Goal: Information Seeking & Learning: Learn about a topic

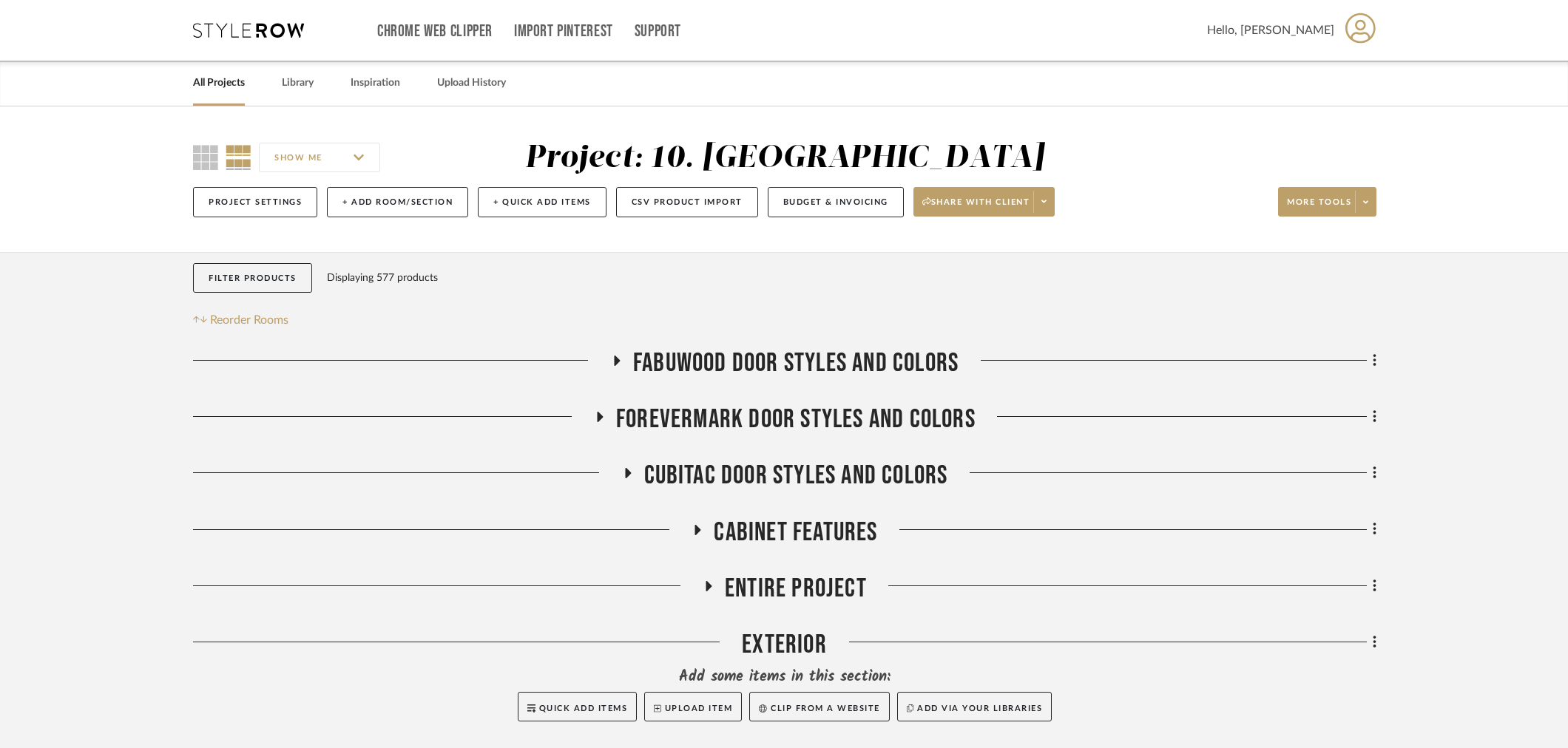
click at [870, 362] on span "FABUWOOD DOOR STYLES AND COLORS" at bounding box center [795, 363] width 326 height 31
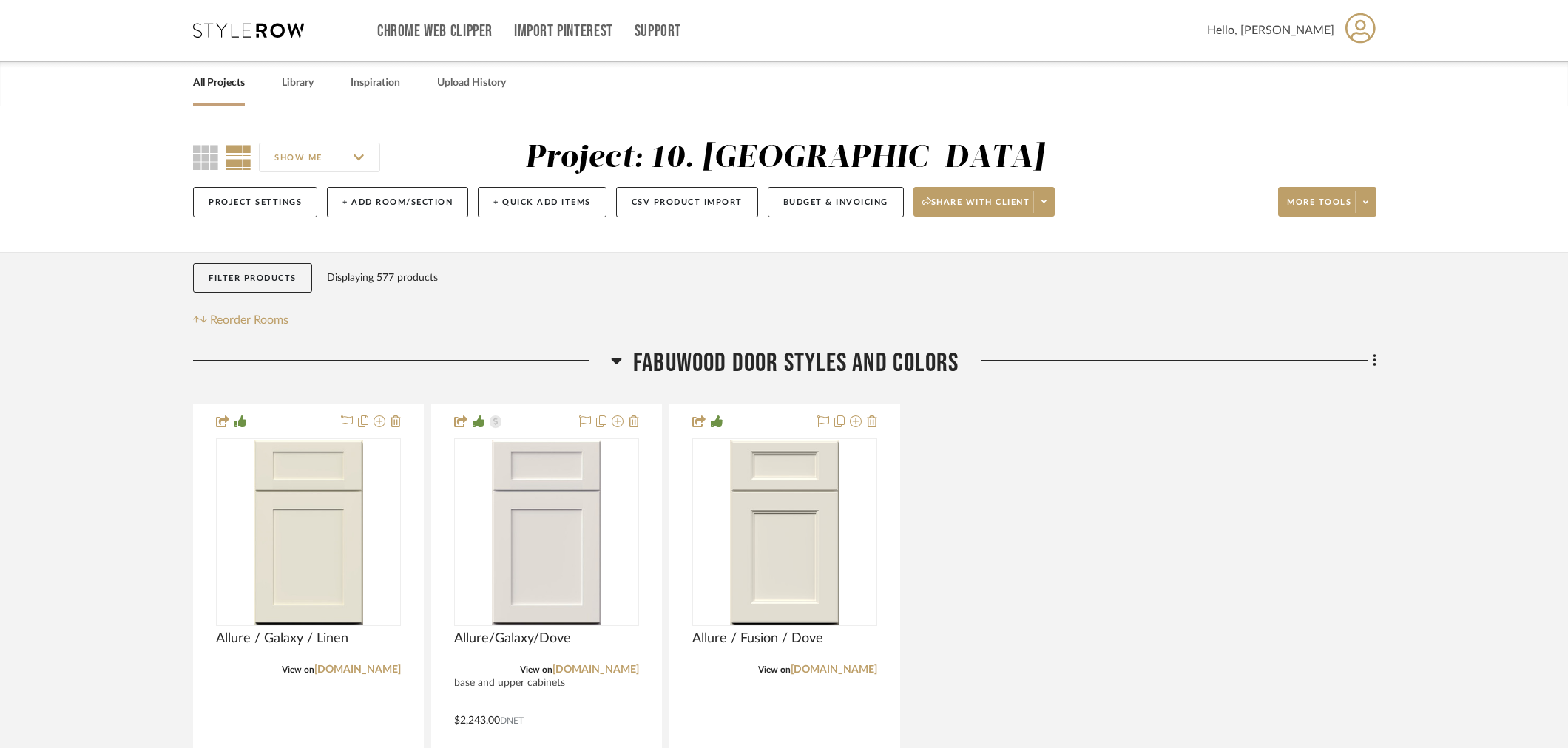
click at [734, 366] on span "FABUWOOD DOOR STYLES AND COLORS" at bounding box center [795, 363] width 326 height 31
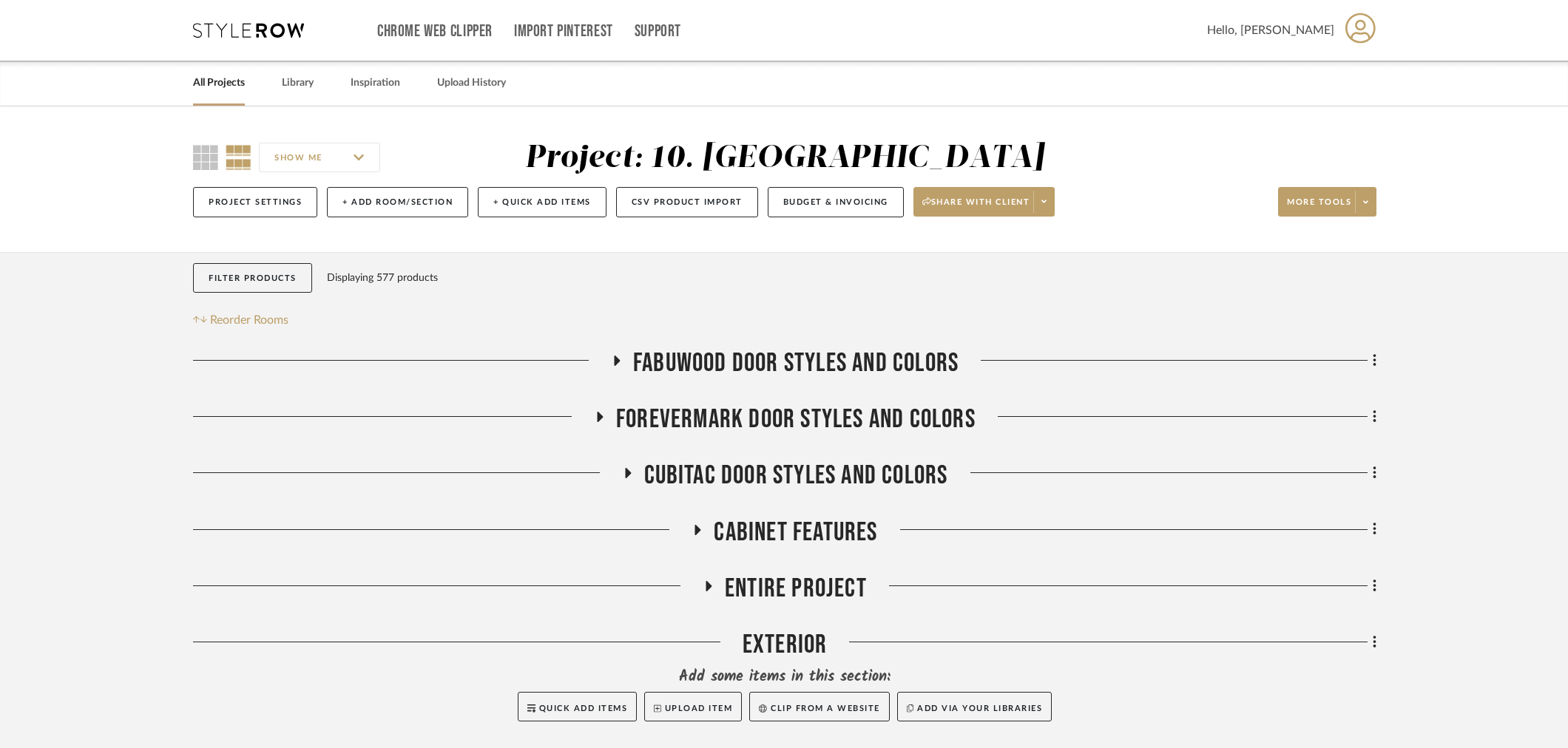
click at [762, 595] on span "Entire Project" at bounding box center [795, 589] width 142 height 31
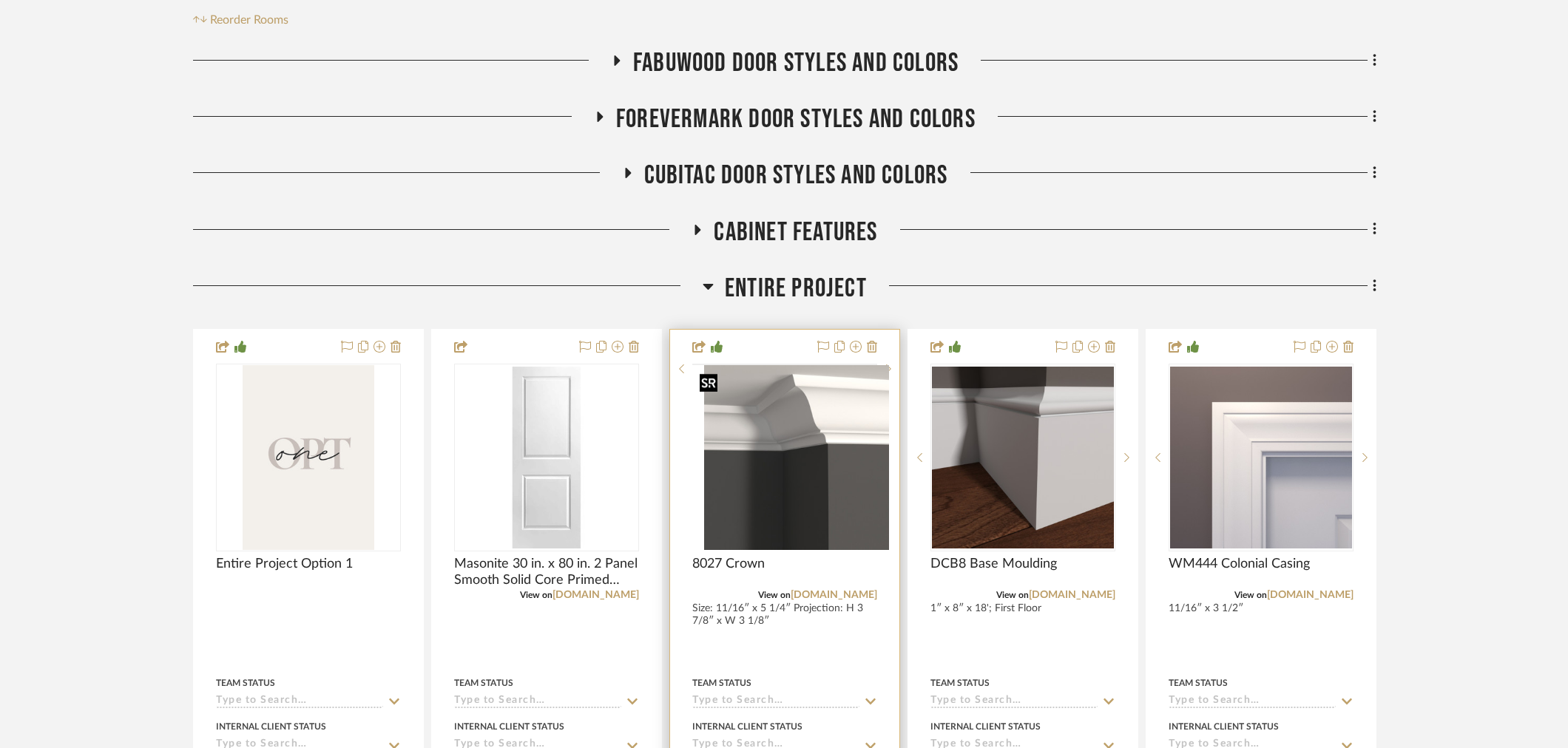
scroll to position [410, 0]
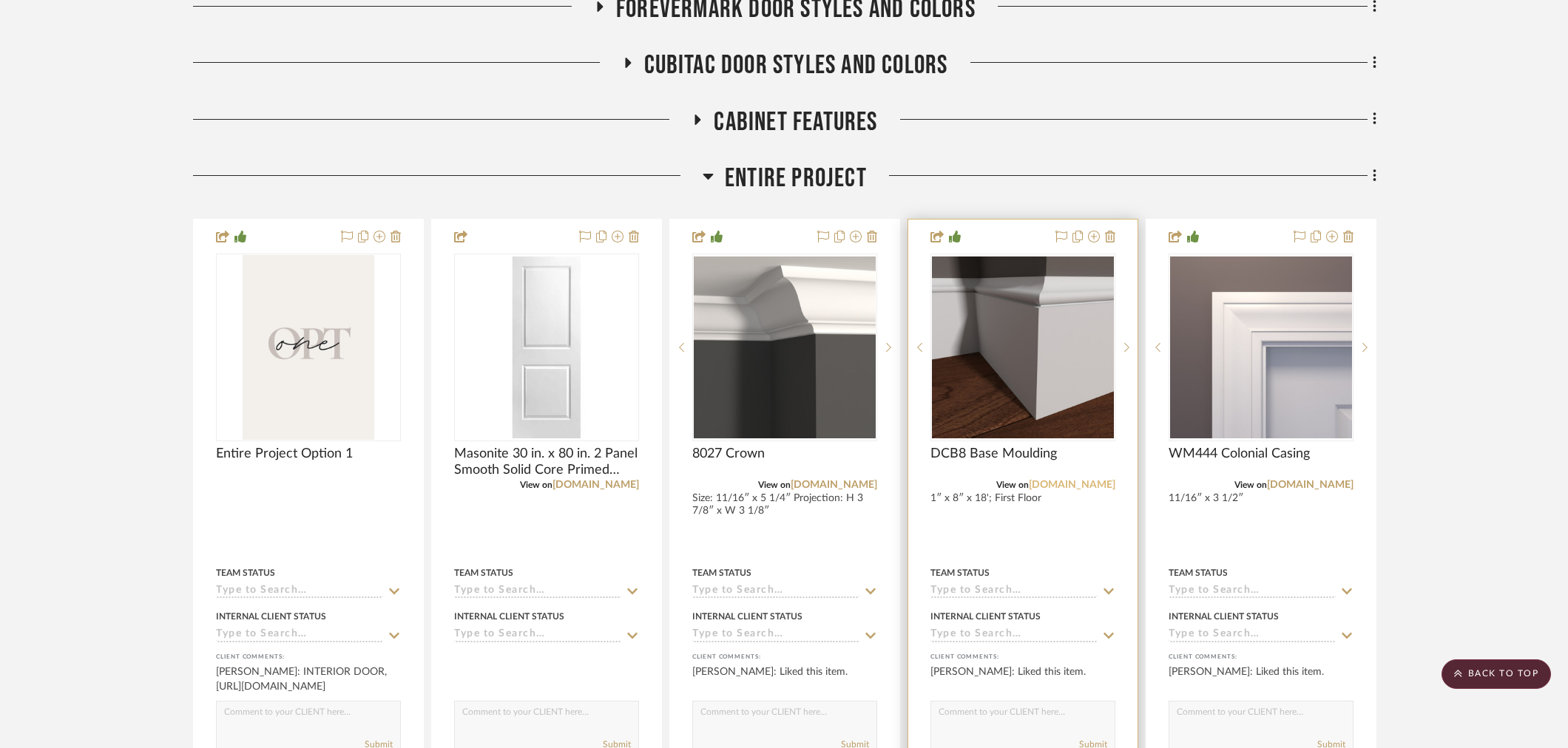
click at [1081, 484] on link "gardenstatelumber.com" at bounding box center [1072, 485] width 86 height 10
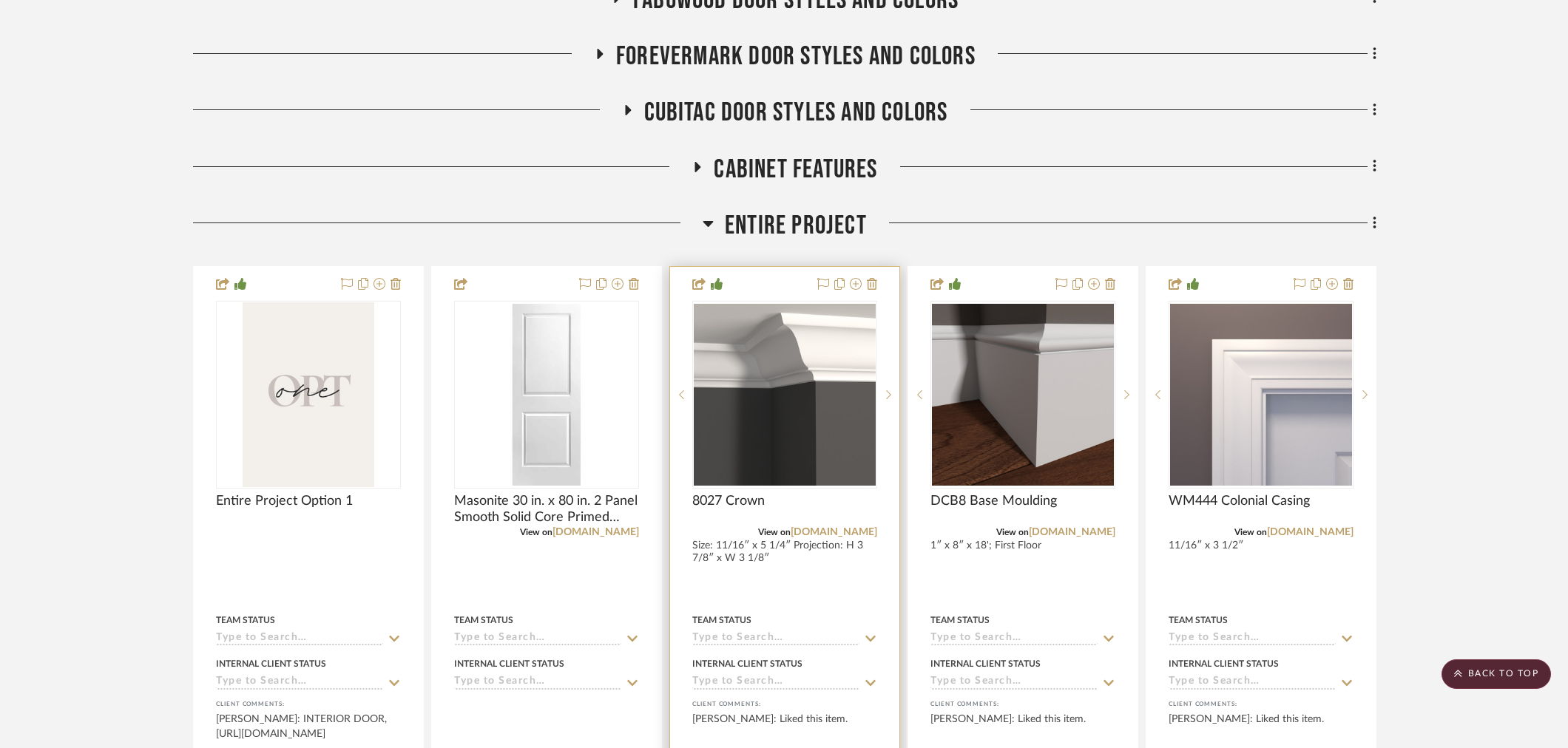
scroll to position [410, 0]
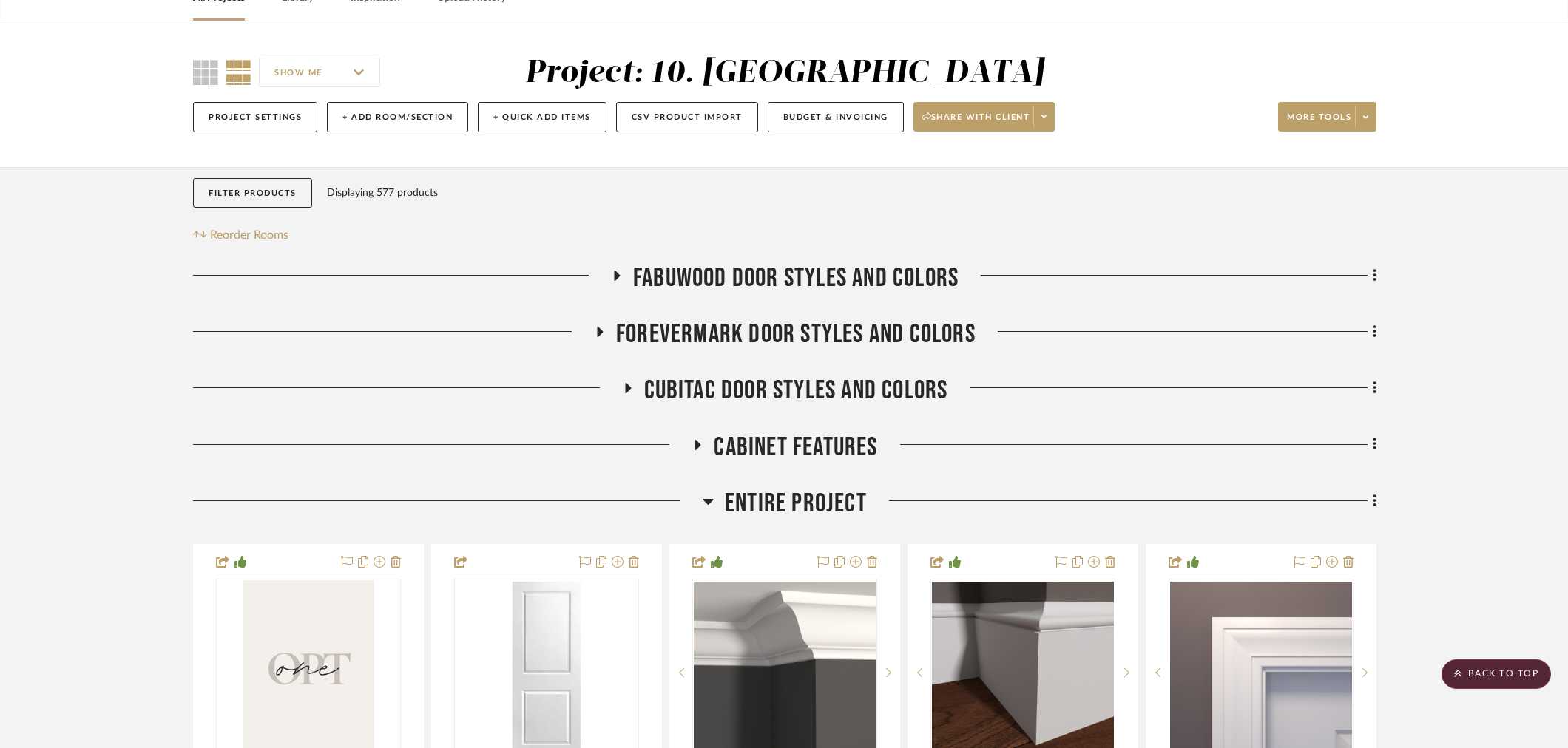
scroll to position [0, 0]
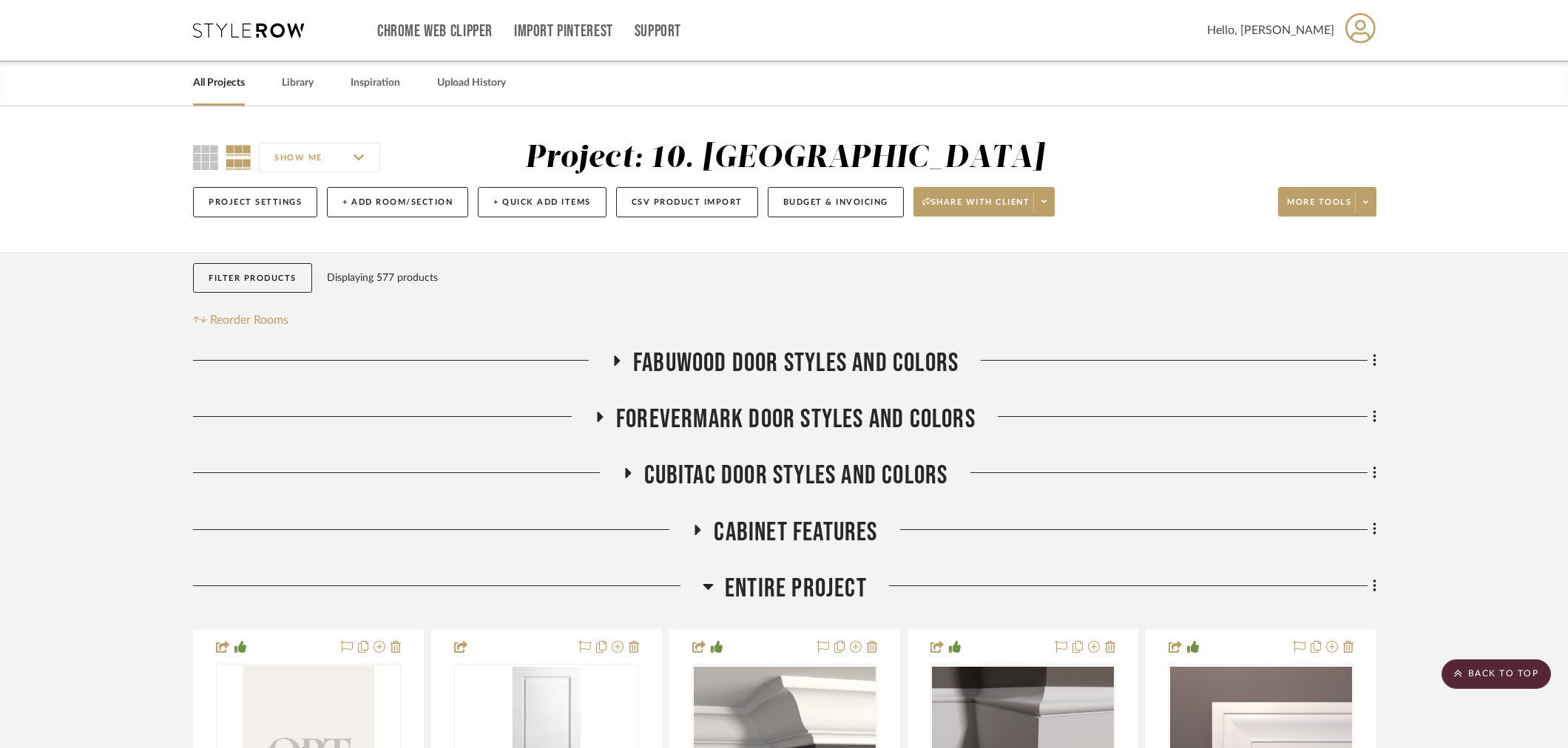
click at [778, 600] on span "Entire Project" at bounding box center [795, 589] width 142 height 31
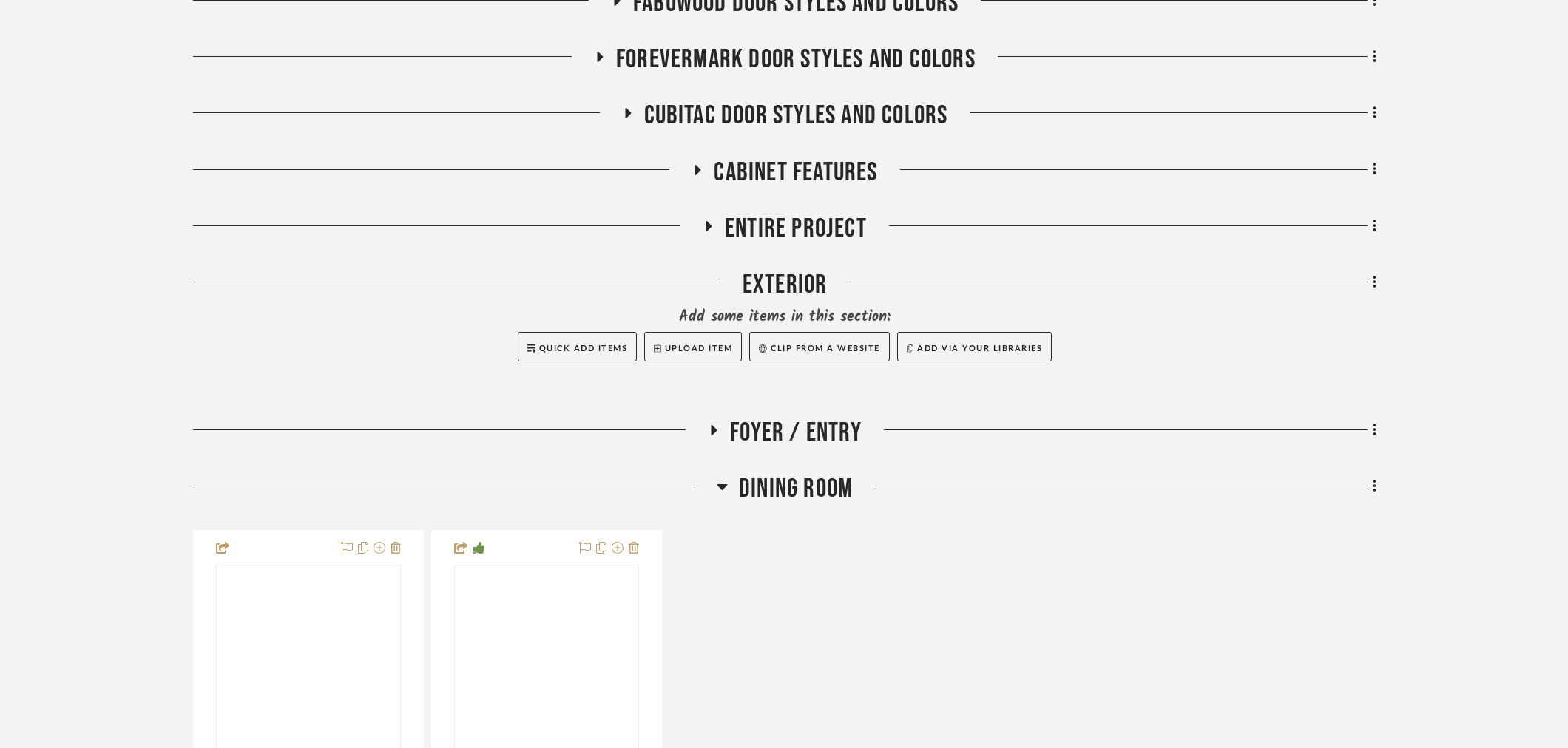
scroll to position [410, 0]
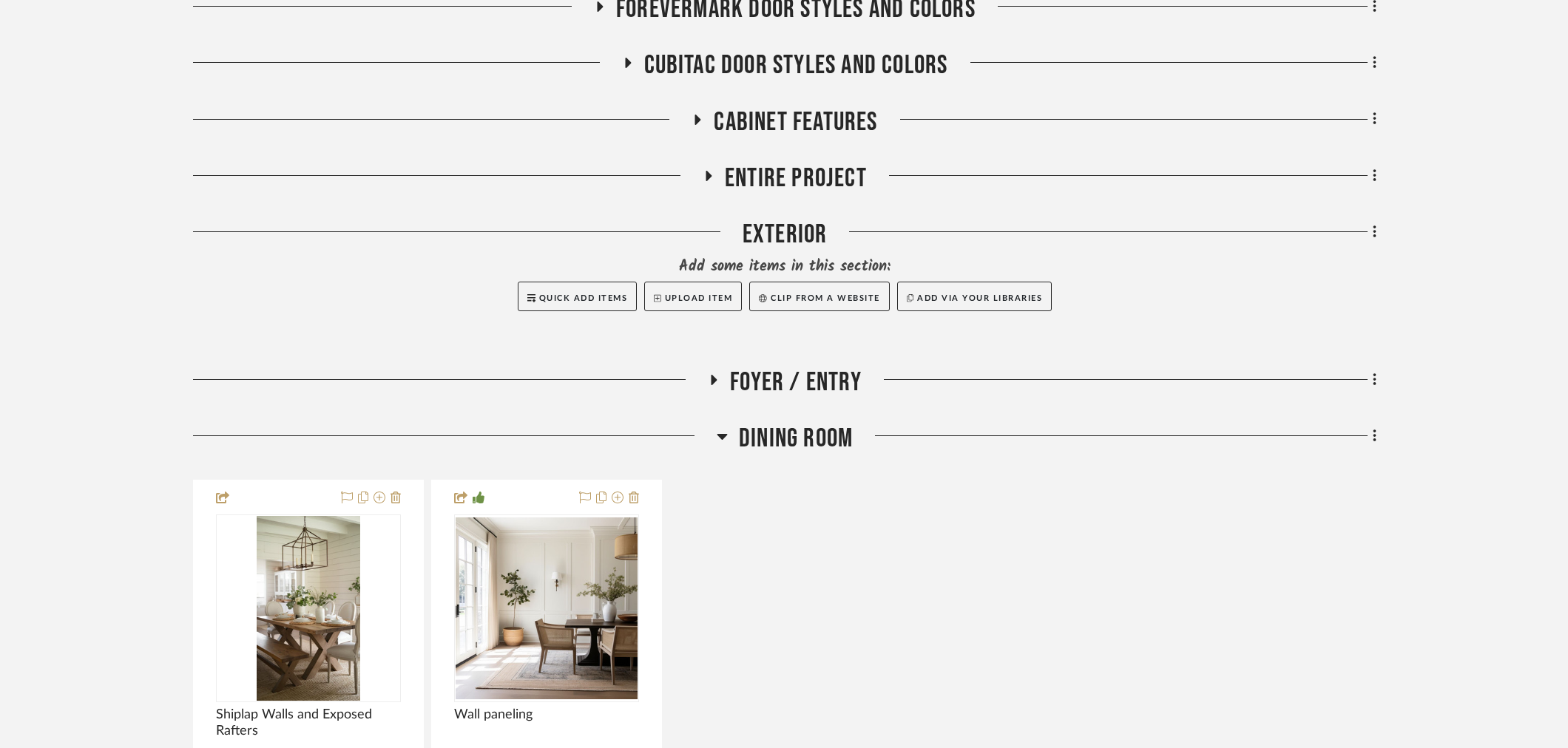
click at [763, 443] on span "Dining Room" at bounding box center [795, 439] width 113 height 31
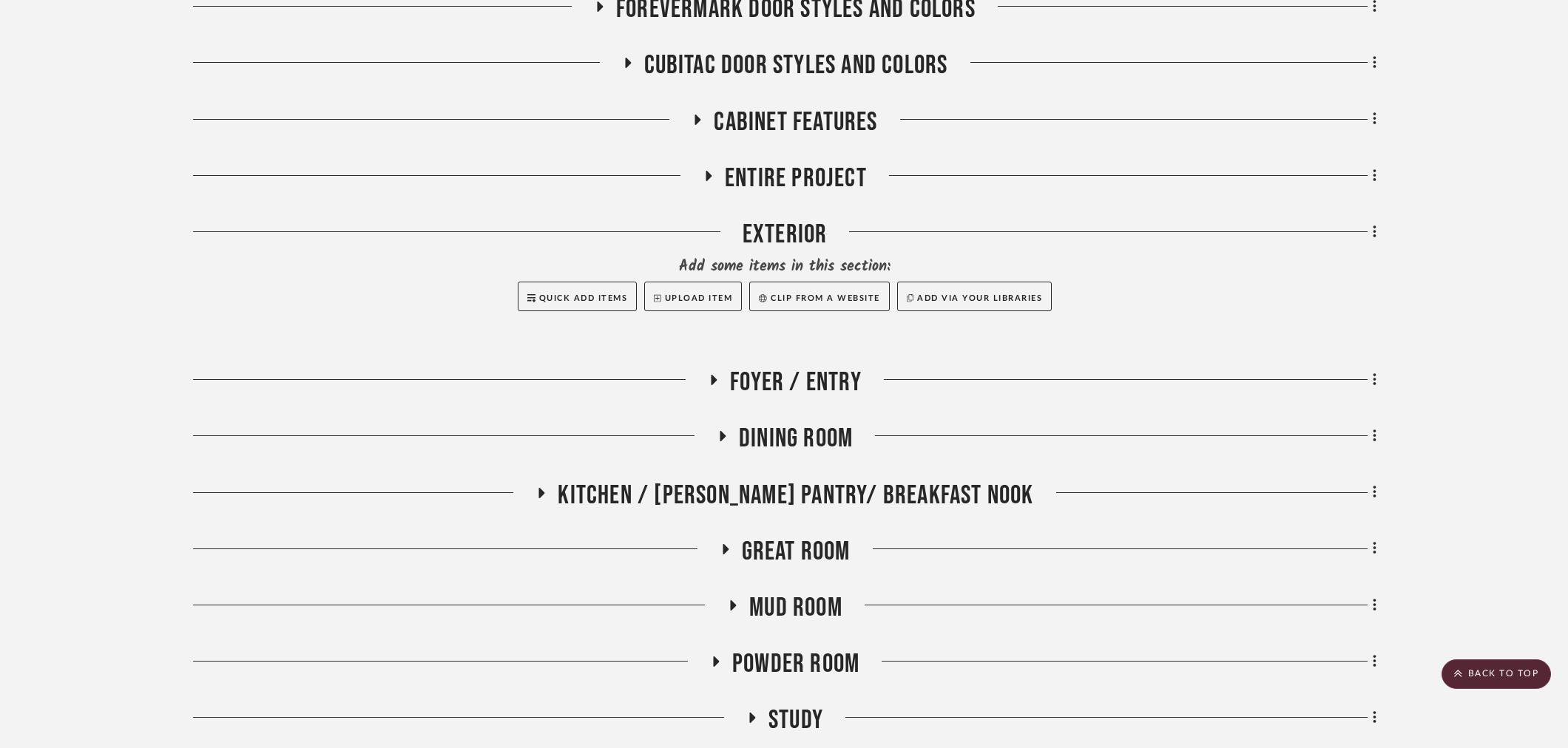
click at [763, 377] on span "Foyer / Entry" at bounding box center [795, 382] width 132 height 31
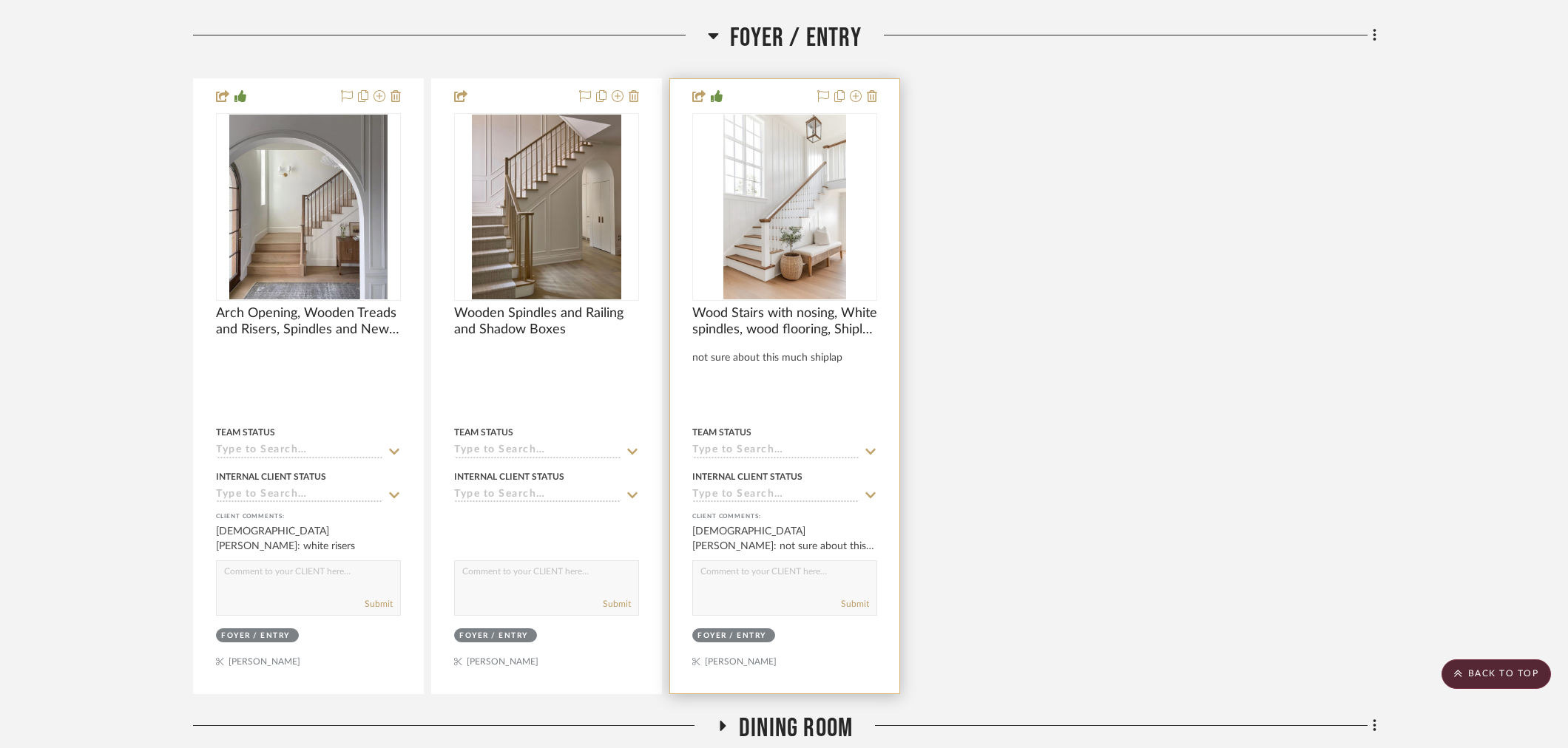
scroll to position [739, 0]
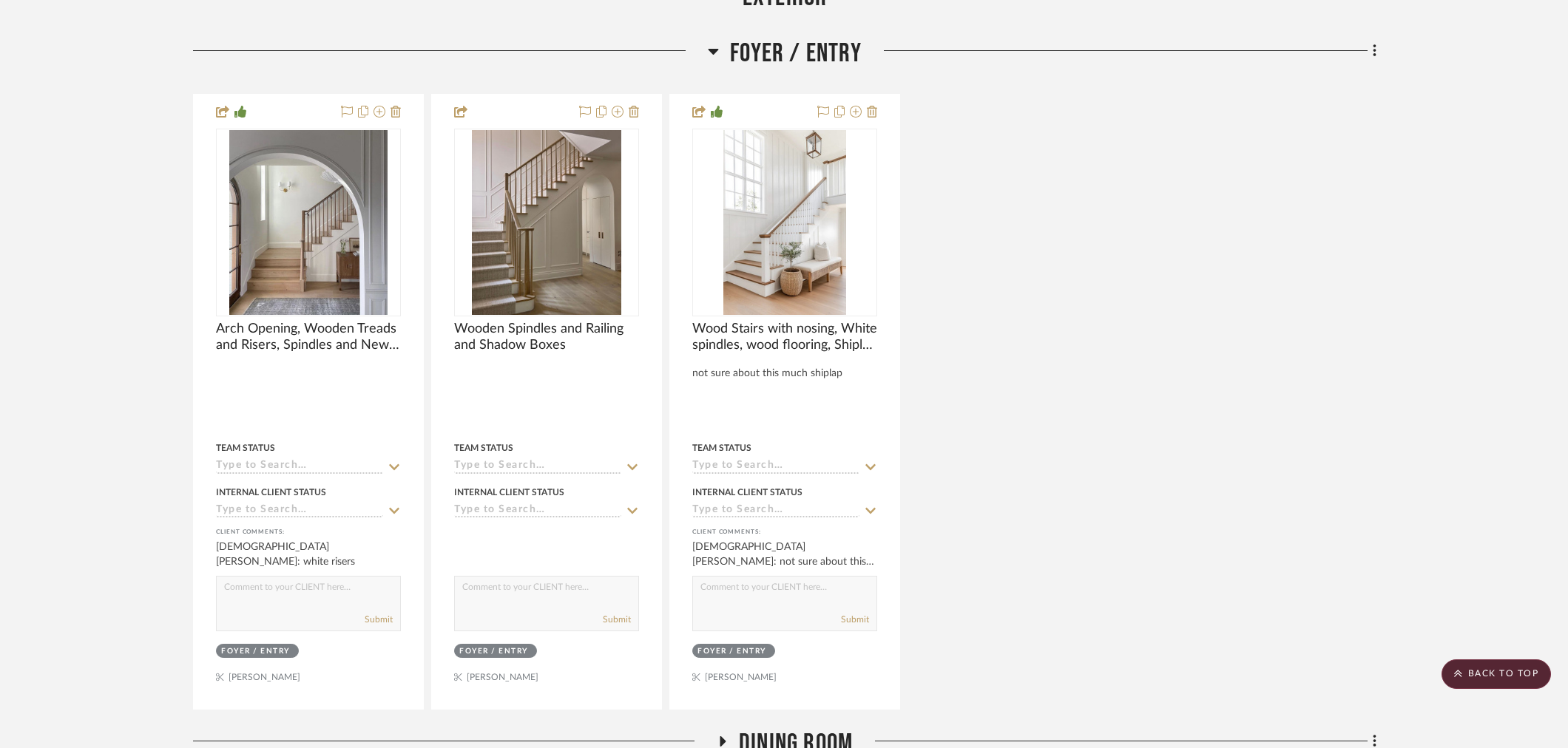
click at [1165, 427] on div "Arch Opening, Wooden Treads and Risers, Spindles and Newel Post Team Status Int…" at bounding box center [785, 402] width 1184 height 616
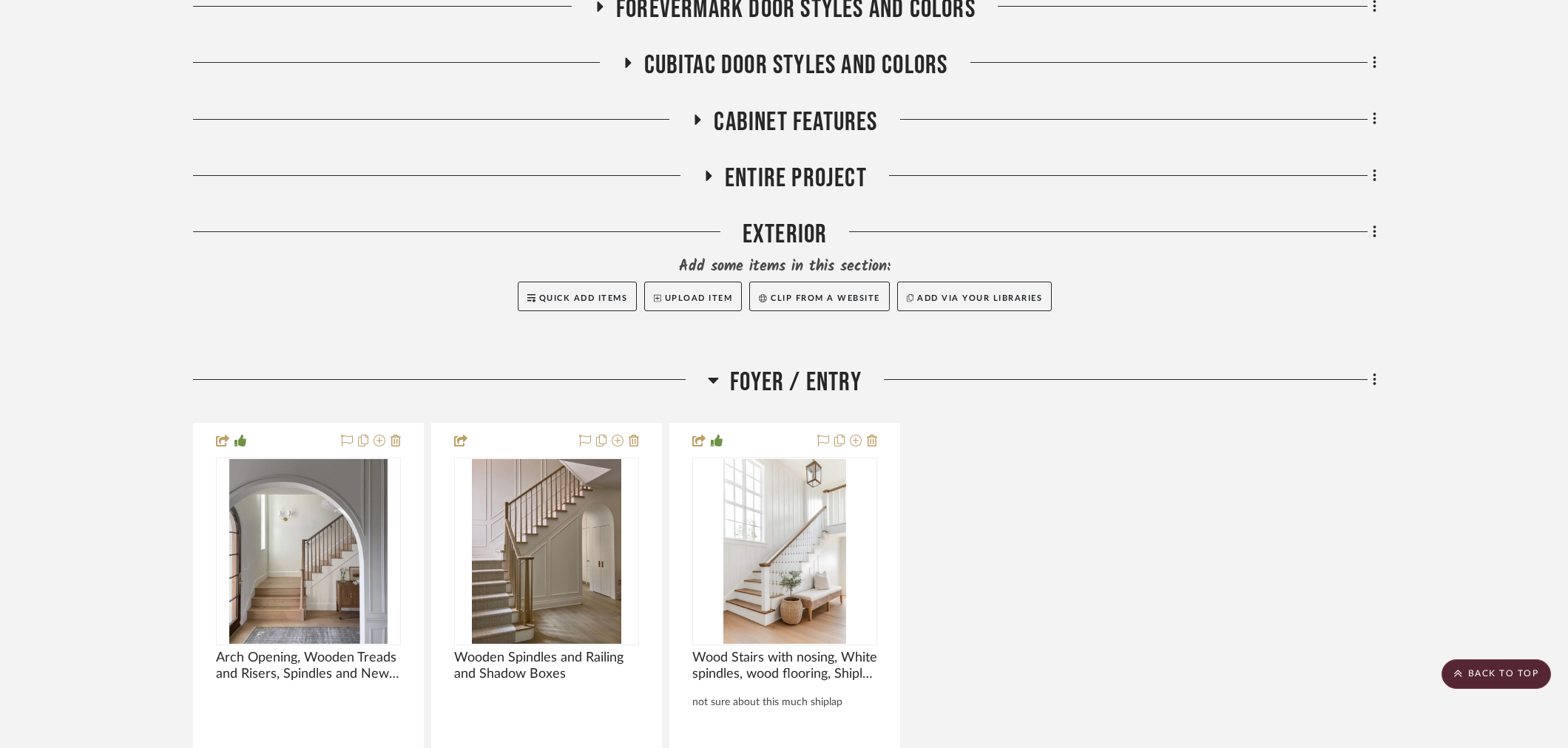
click at [756, 395] on span "Foyer / Entry" at bounding box center [795, 382] width 132 height 31
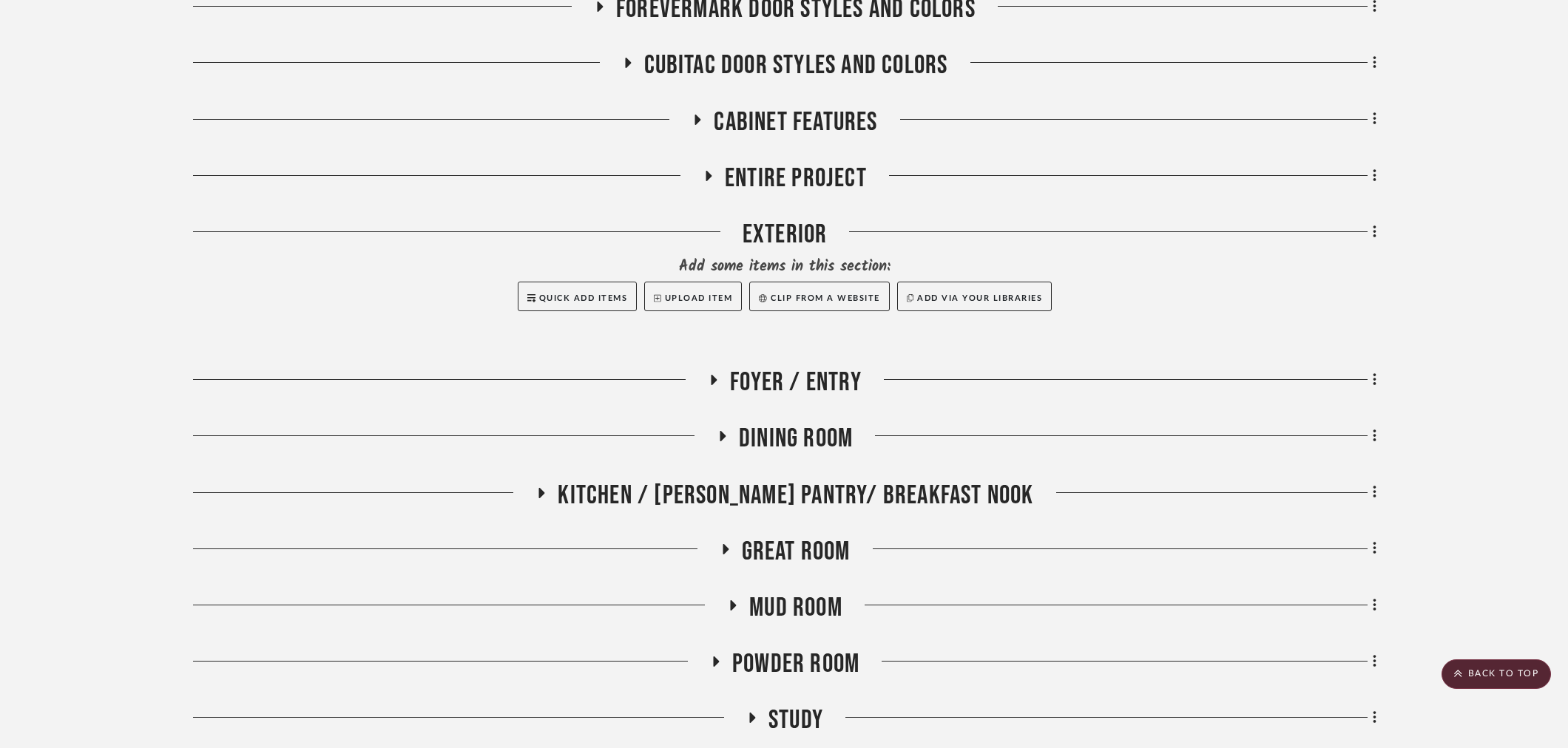
click at [163, 420] on project-details-page "SHOW ME Project: 10. Vignola Project Settings + Add Room/Section + Quick Add It…" at bounding box center [784, 621] width 1568 height 1849
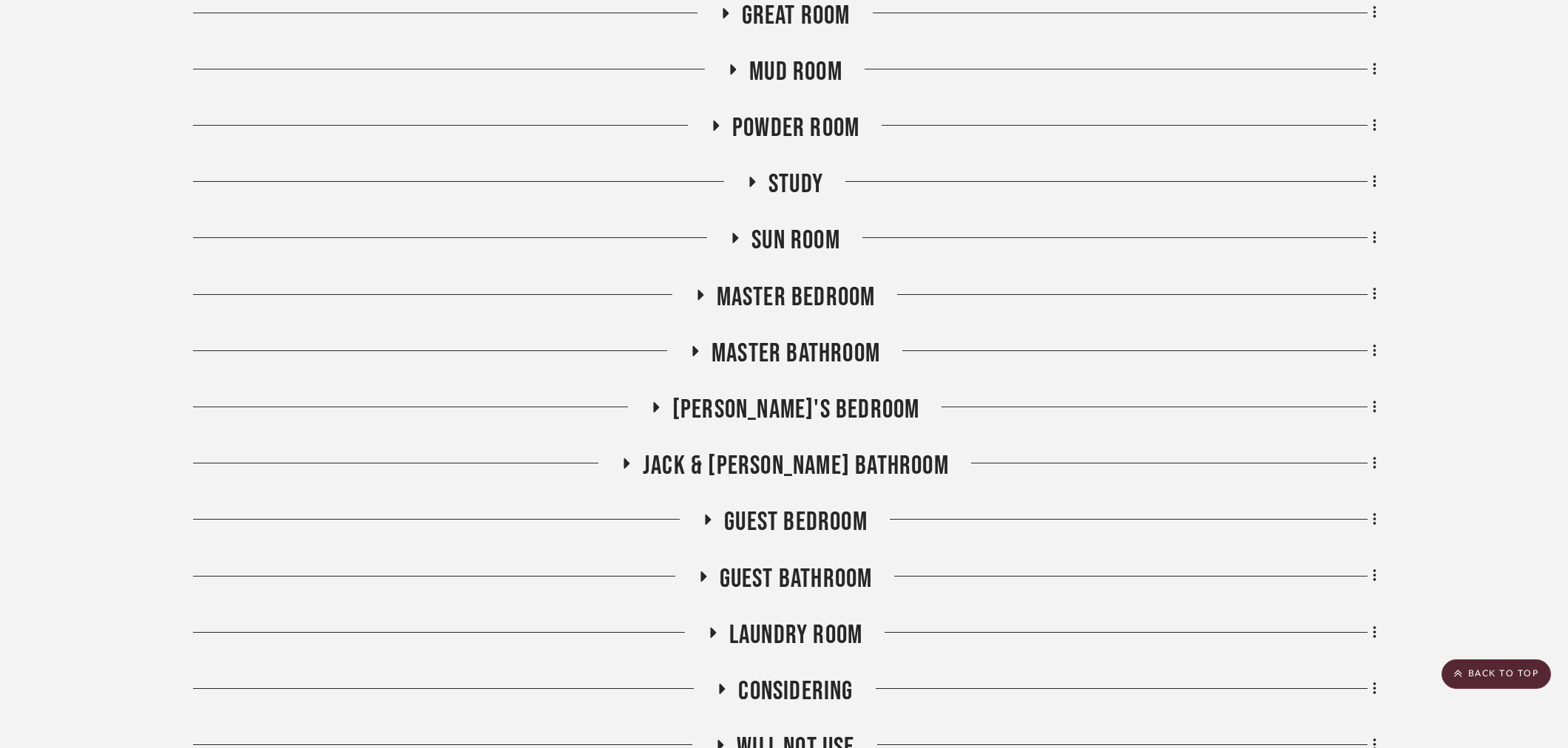
scroll to position [985, 0]
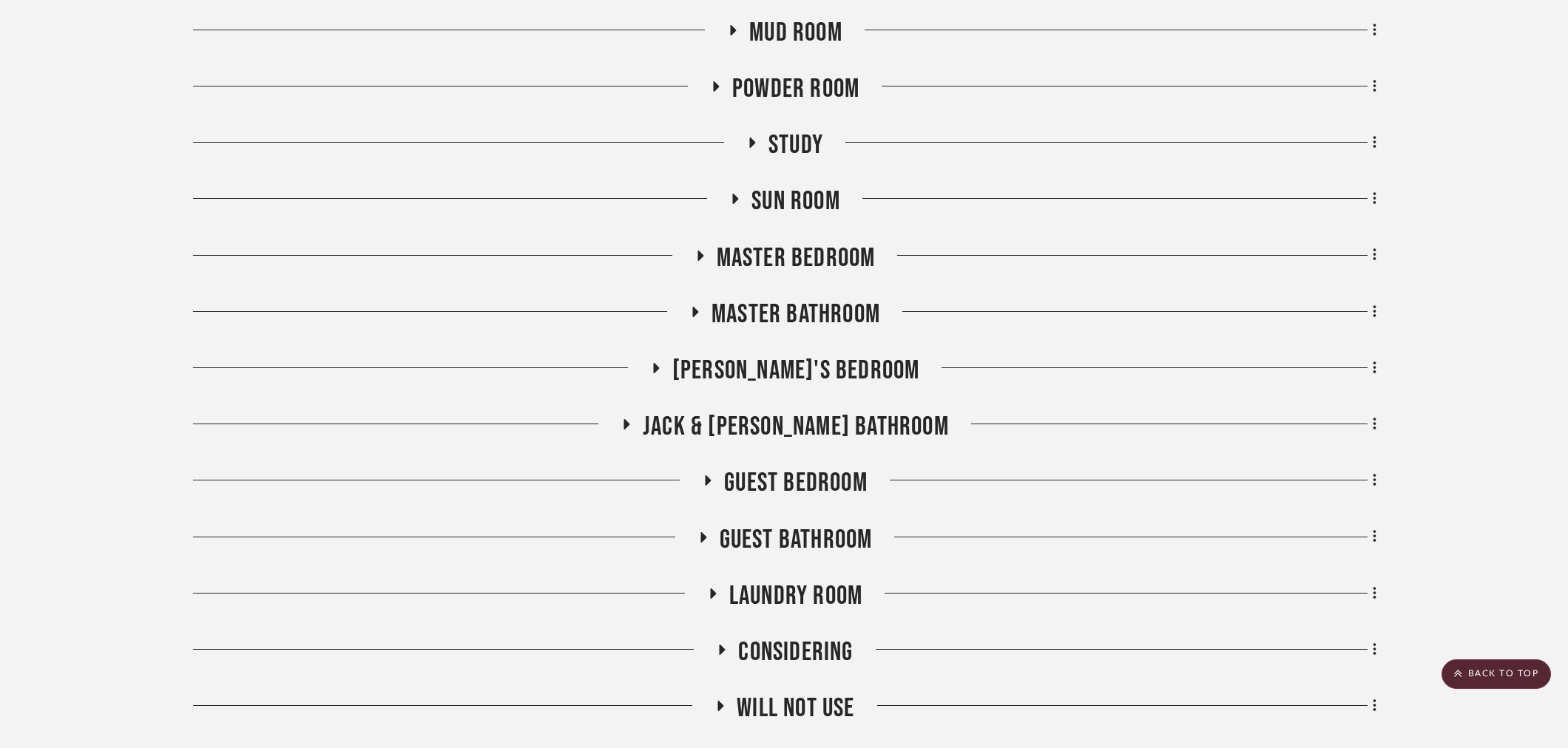
click at [822, 533] on span "Guest Bathroom" at bounding box center [795, 540] width 153 height 31
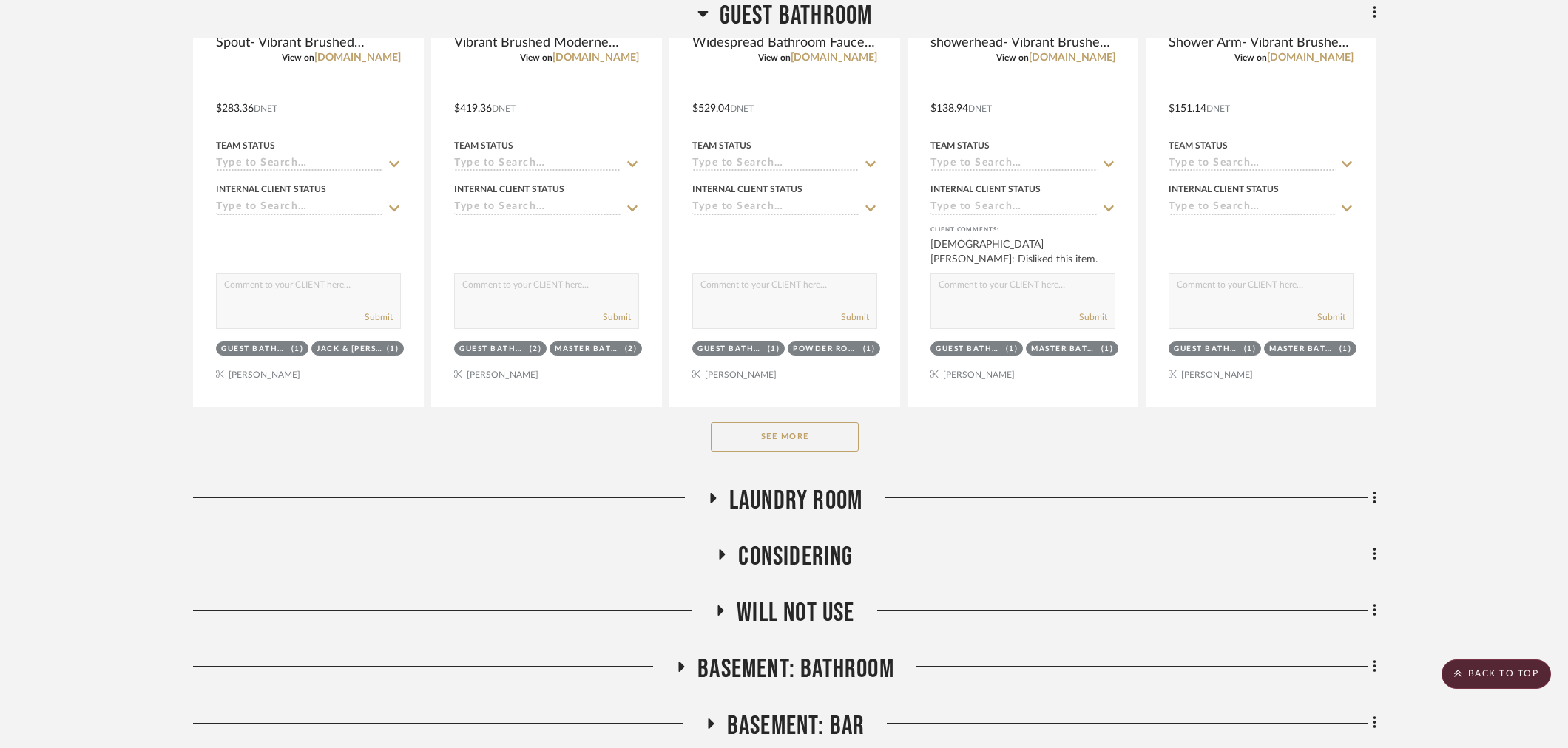
scroll to position [1808, 0]
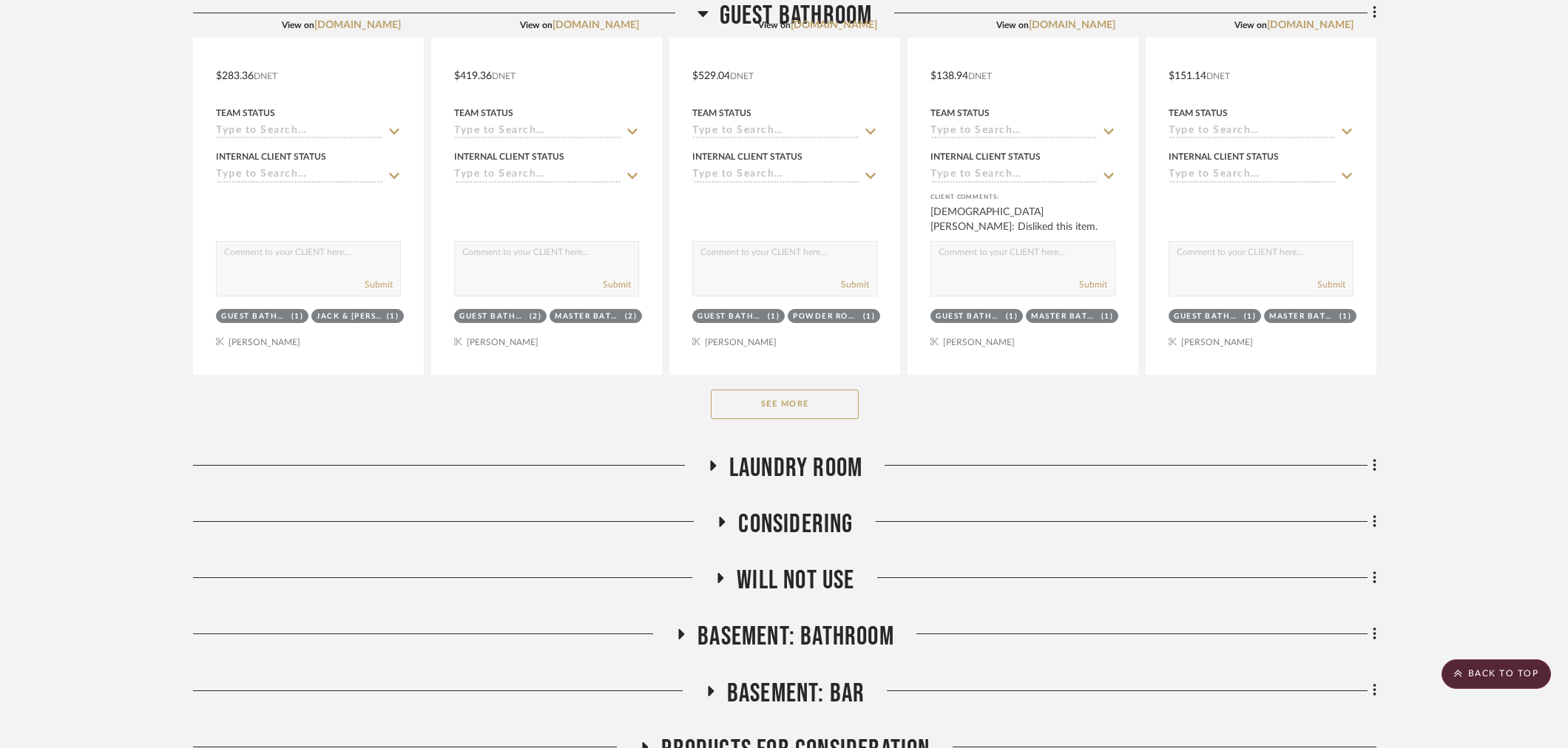
click at [812, 402] on button "See More" at bounding box center [784, 405] width 148 height 30
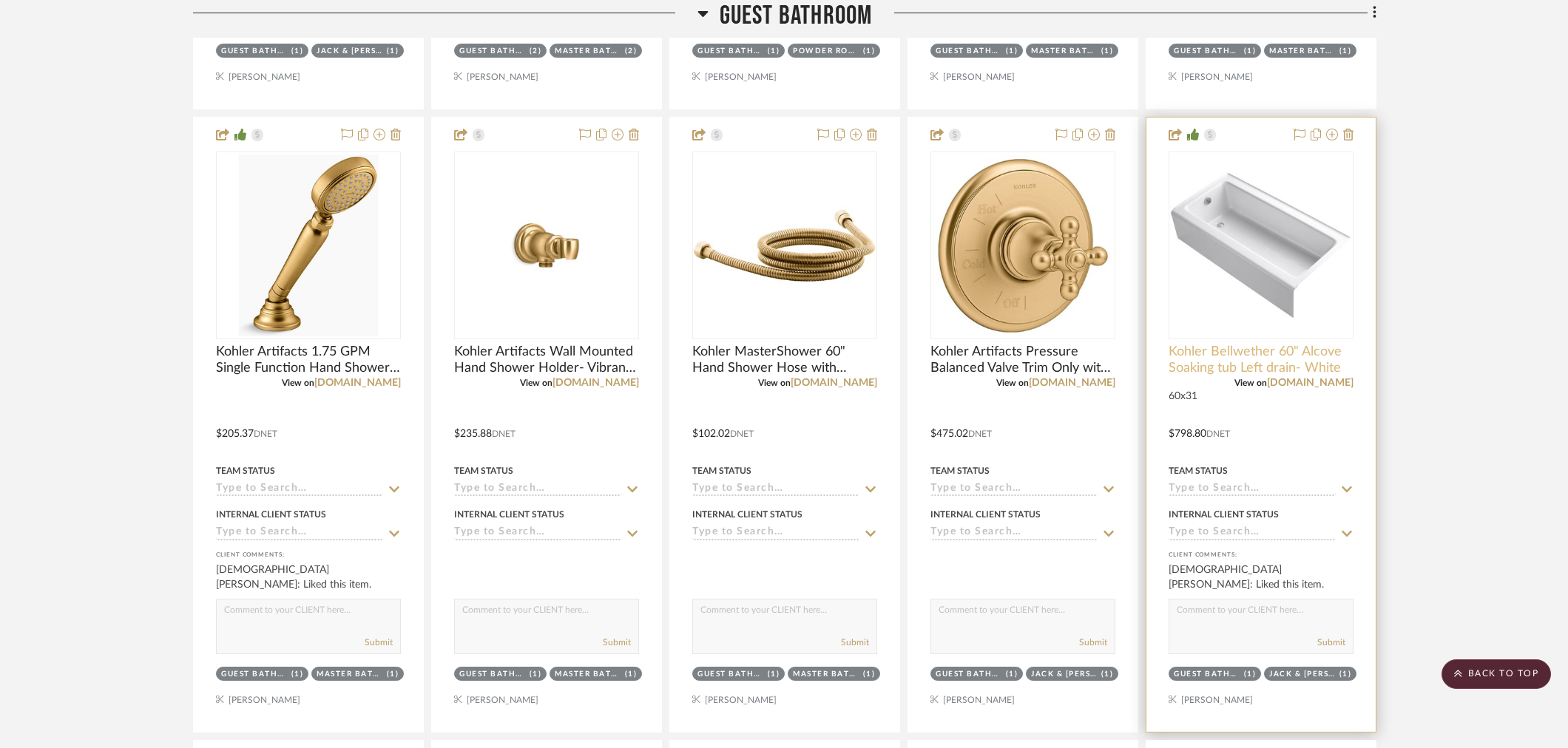
scroll to position [2054, 0]
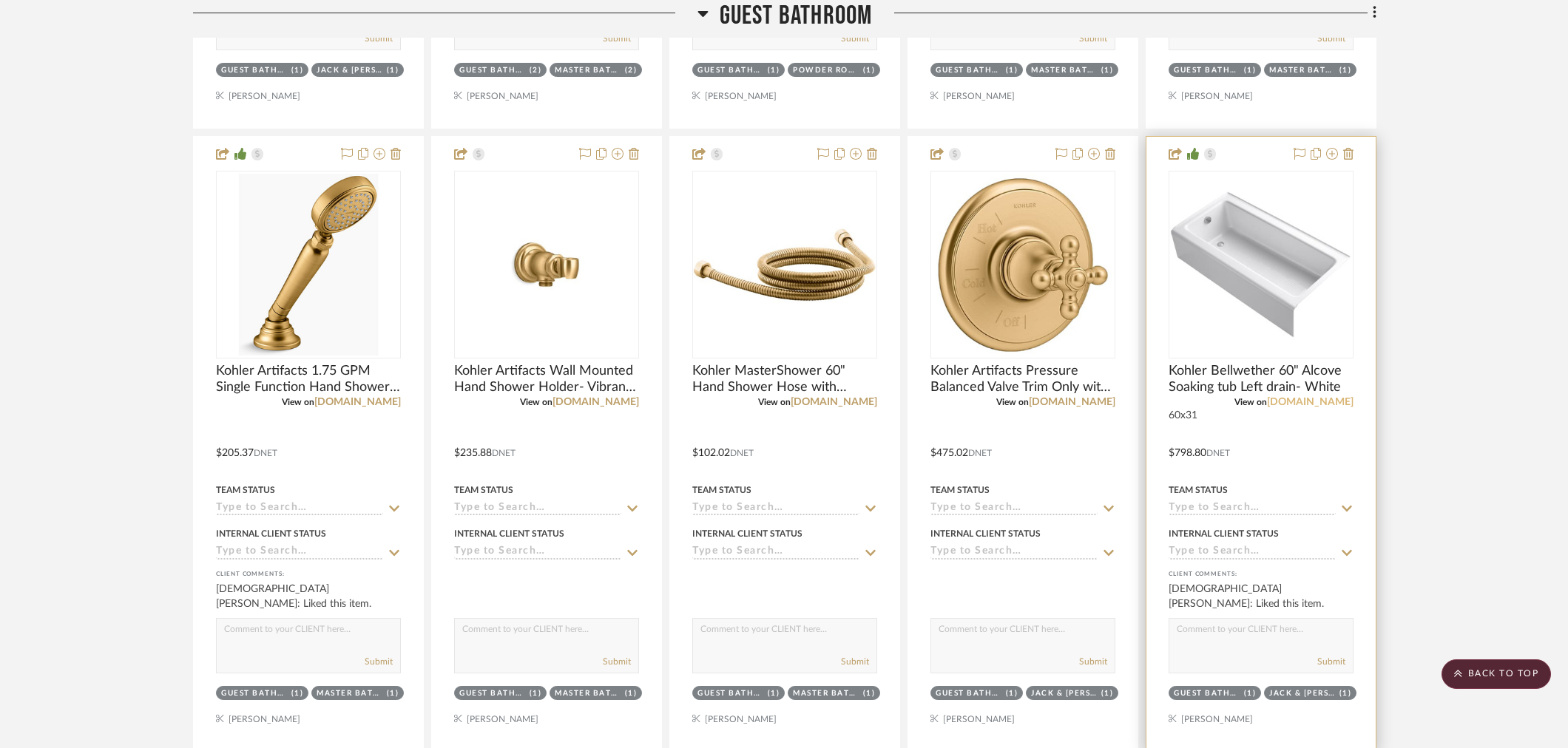
click at [1319, 400] on link "build.com" at bounding box center [1310, 402] width 86 height 10
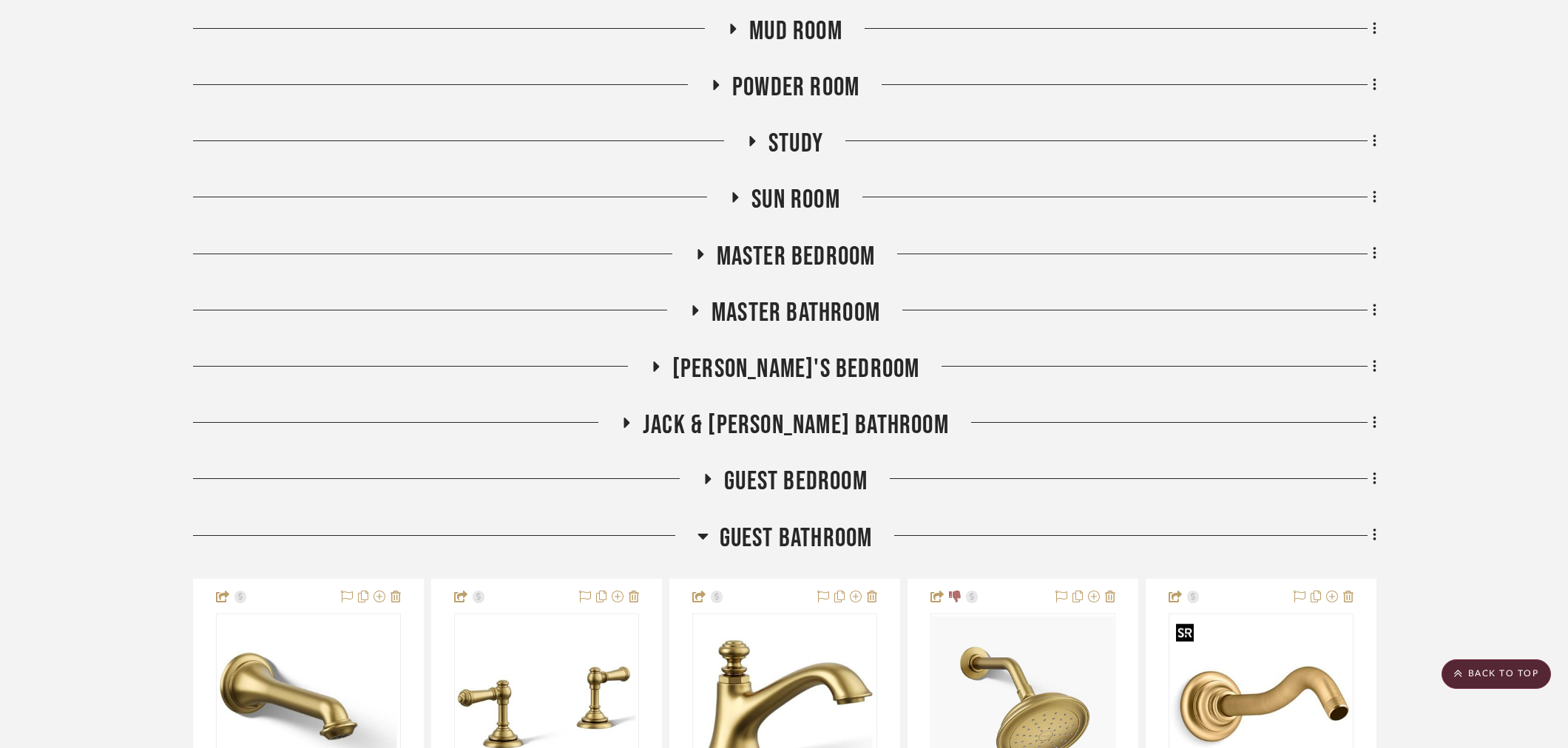
scroll to position [985, 0]
click at [787, 542] on span "Guest Bathroom" at bounding box center [795, 540] width 153 height 31
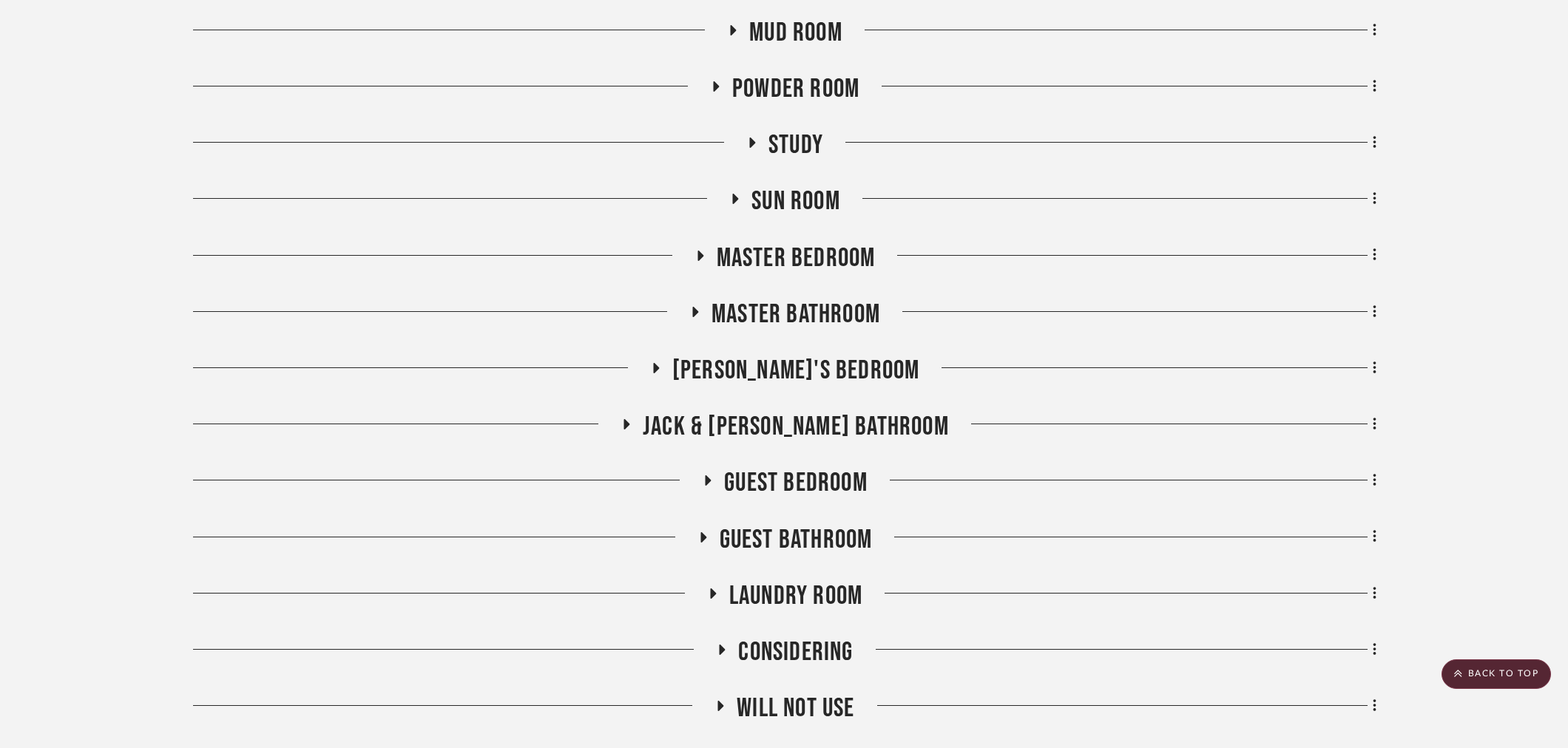
click at [771, 551] on span "Guest Bathroom" at bounding box center [795, 540] width 153 height 31
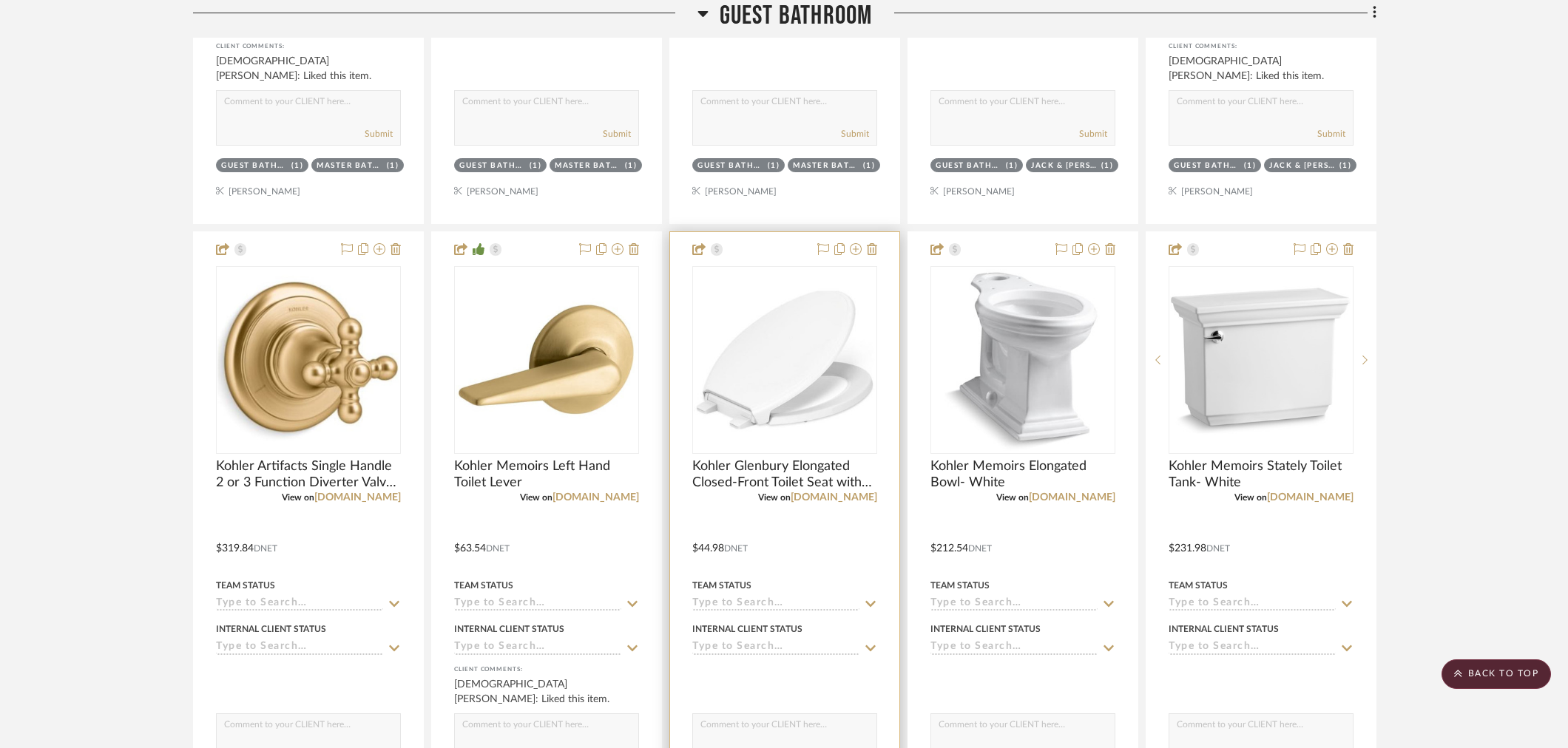
scroll to position [2629, 0]
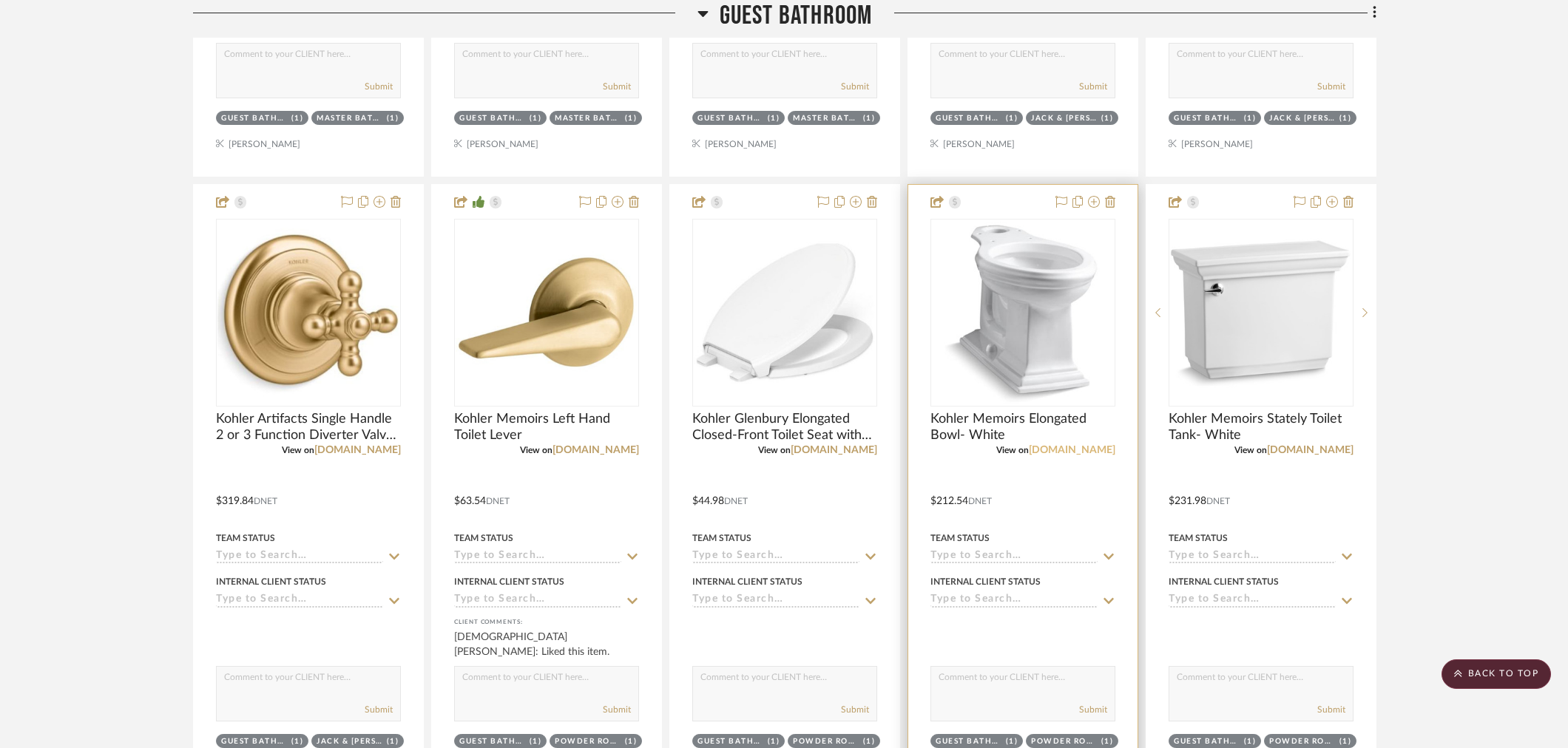
click at [1106, 451] on link "build.com" at bounding box center [1072, 450] width 86 height 10
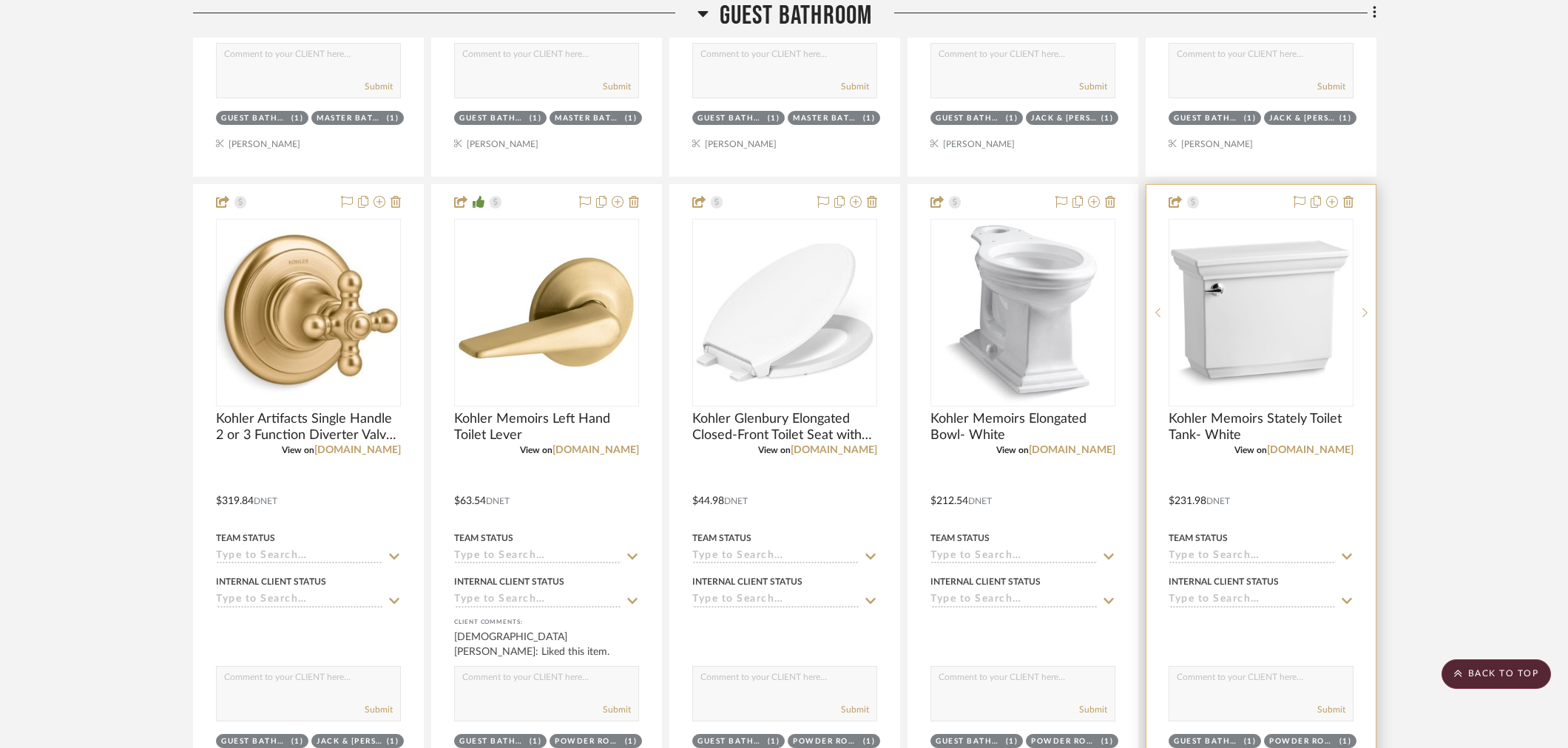
click at [1328, 454] on div "View on build.com" at bounding box center [1262, 449] width 185 height 13
click at [1330, 452] on link "build.com" at bounding box center [1310, 450] width 86 height 10
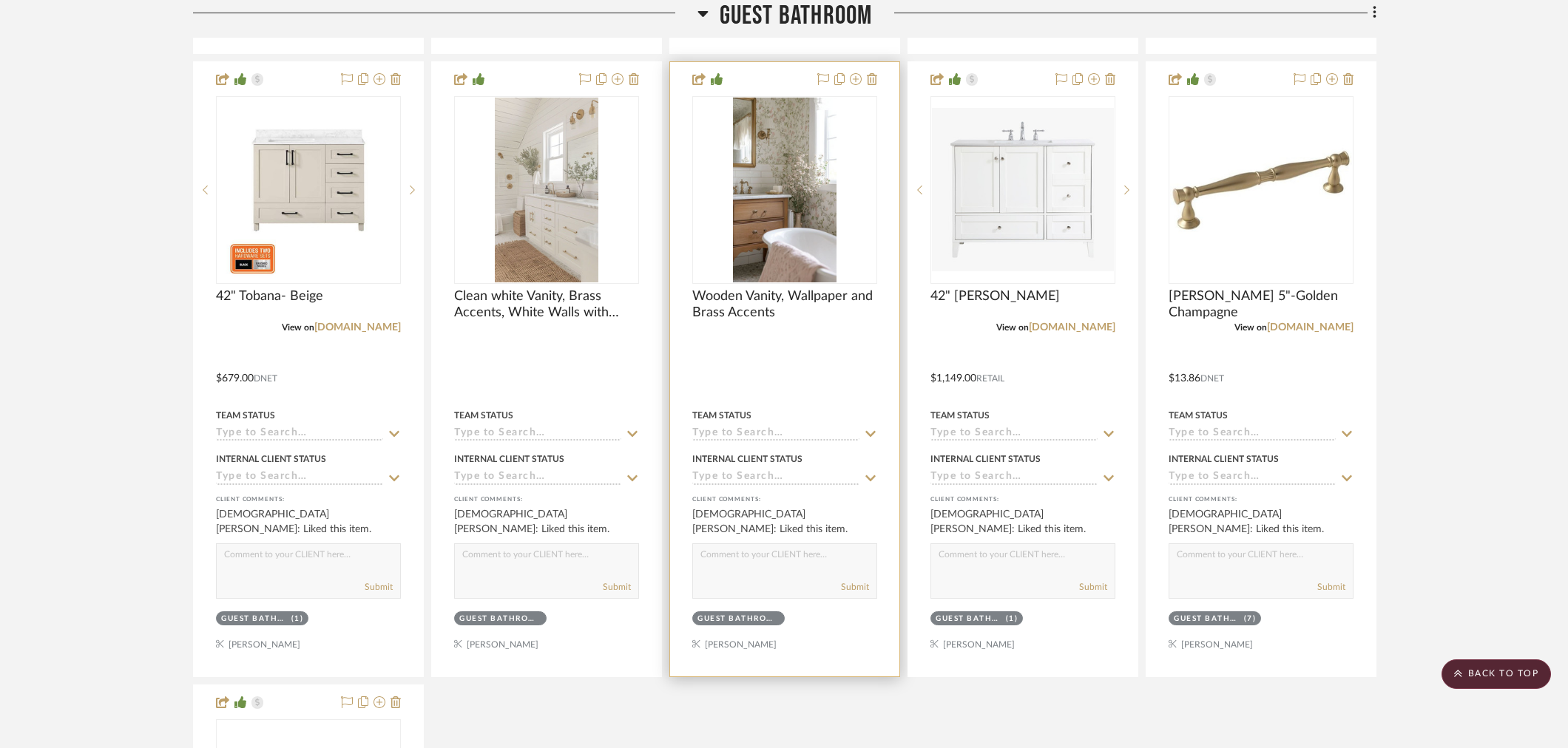
scroll to position [3368, 0]
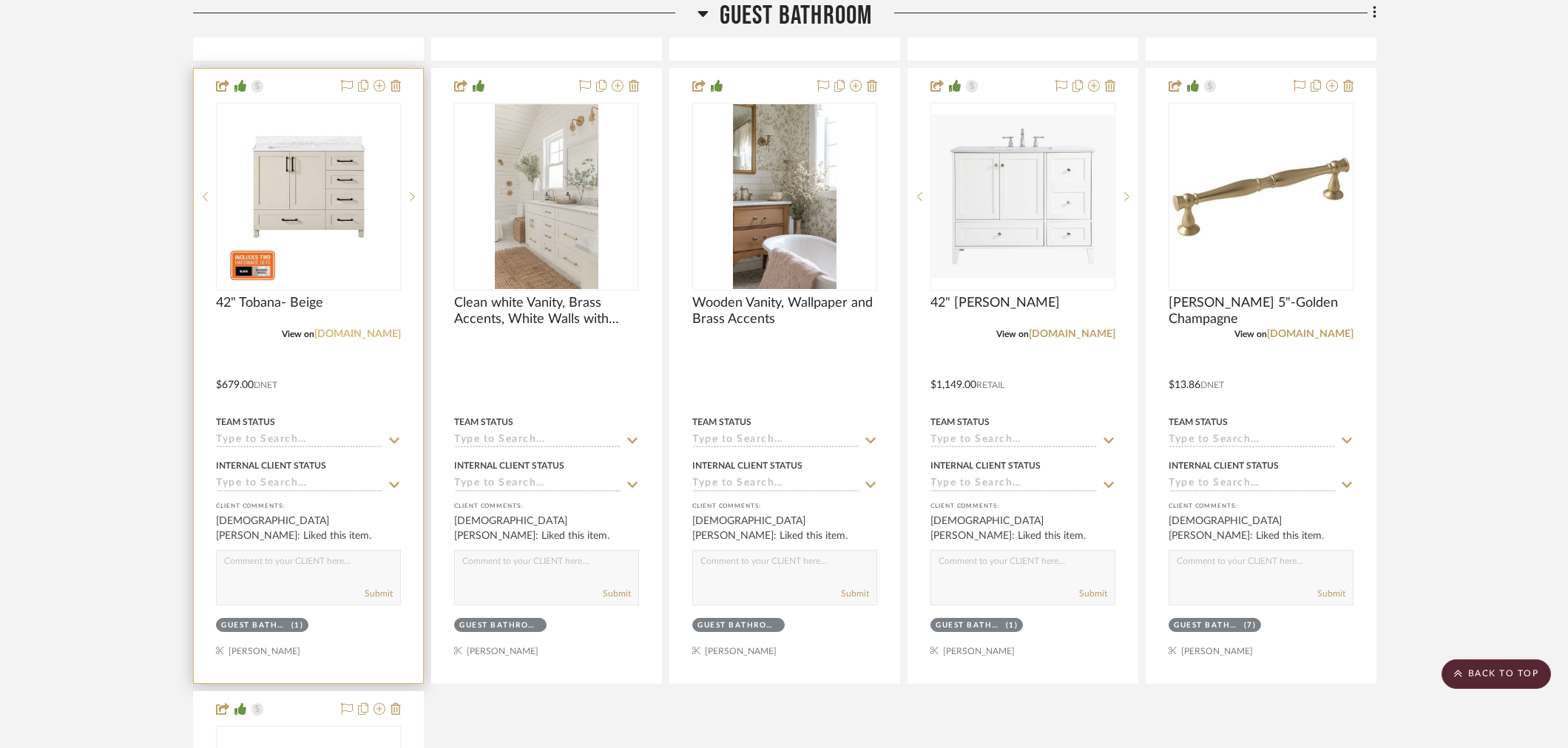
click at [395, 334] on link "homedepot.com" at bounding box center [357, 334] width 86 height 10
